Goal: Transaction & Acquisition: Obtain resource

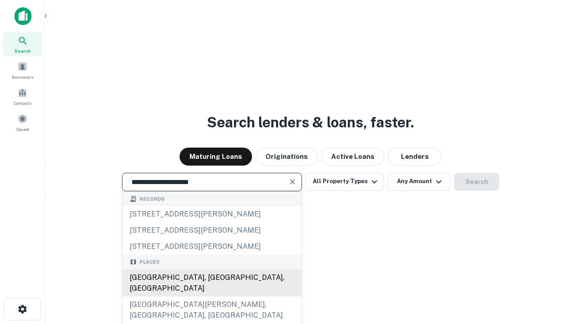
click at [212, 297] on div "[GEOGRAPHIC_DATA], [GEOGRAPHIC_DATA], [GEOGRAPHIC_DATA]" at bounding box center [211, 283] width 179 height 27
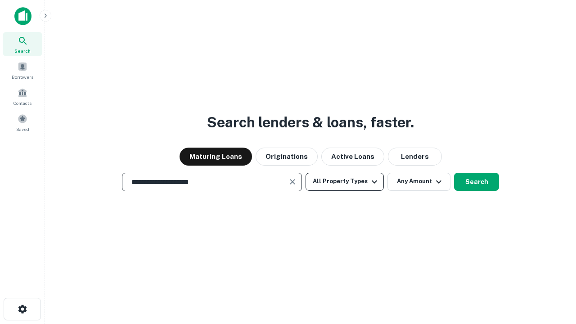
type input "**********"
click at [345, 181] on button "All Property Types" at bounding box center [345, 182] width 78 height 18
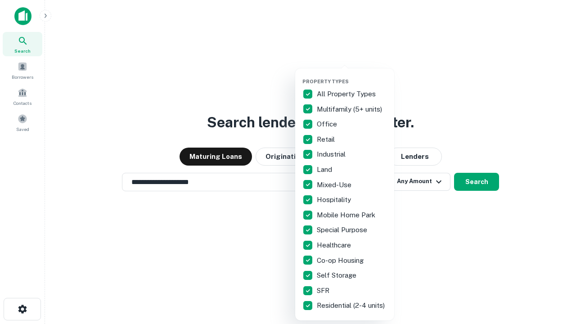
click at [352, 76] on button "button" at bounding box center [352, 76] width 99 height 0
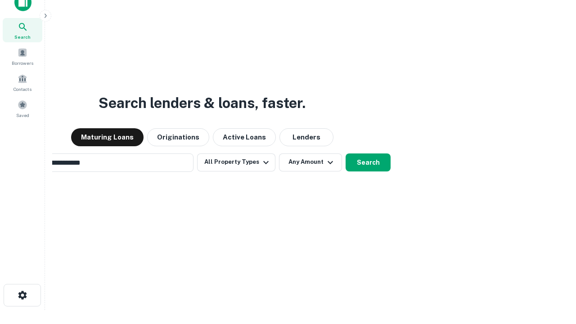
scroll to position [14, 0]
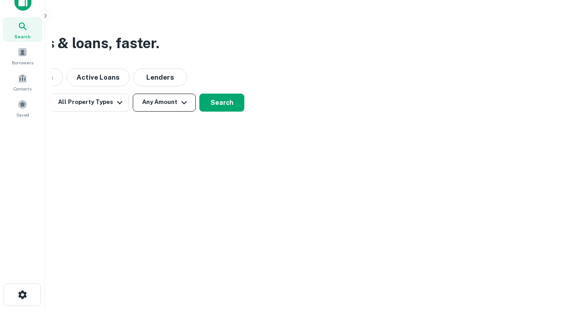
click at [164, 102] on button "Any Amount" at bounding box center [164, 103] width 63 height 18
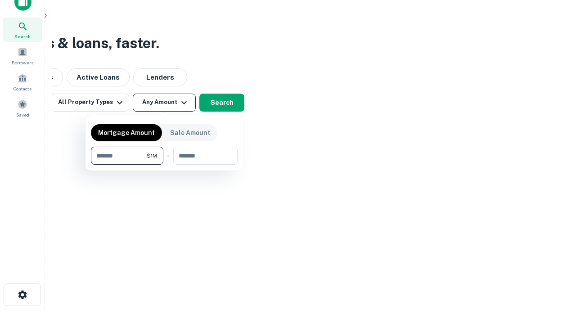
type input "*******"
click at [164, 165] on button "button" at bounding box center [164, 165] width 147 height 0
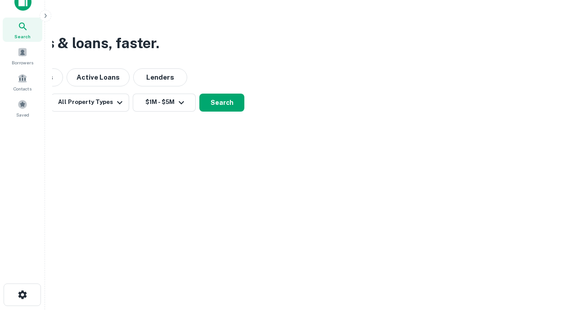
scroll to position [5, 166]
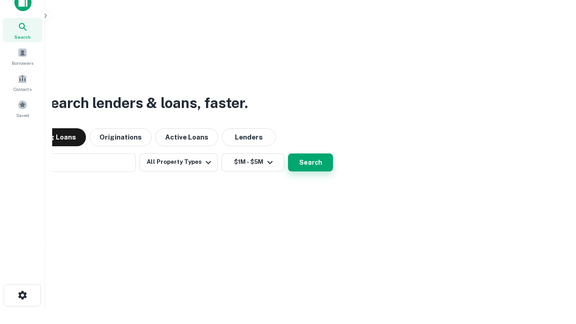
click at [288, 154] on button "Search" at bounding box center [310, 163] width 45 height 18
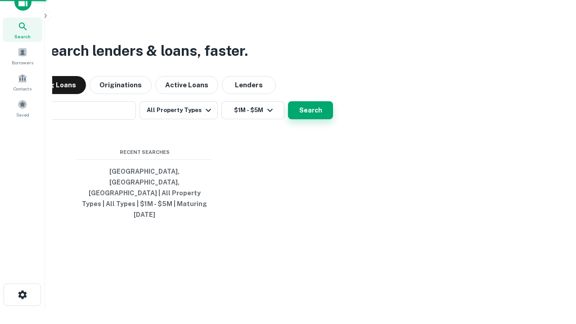
scroll to position [24, 255]
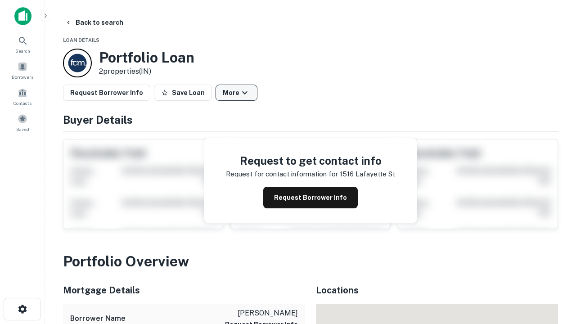
click at [236, 93] on button "More" at bounding box center [237, 93] width 42 height 16
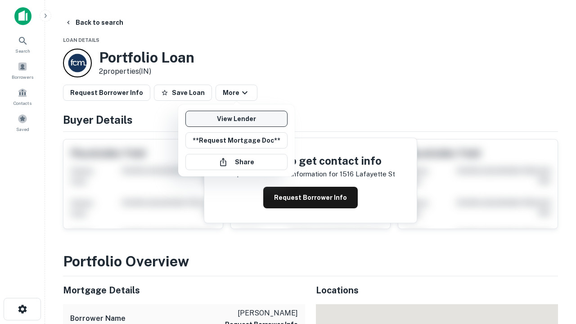
click at [236, 119] on link "View Lender" at bounding box center [237, 119] width 102 height 16
